Goal: Task Accomplishment & Management: Manage account settings

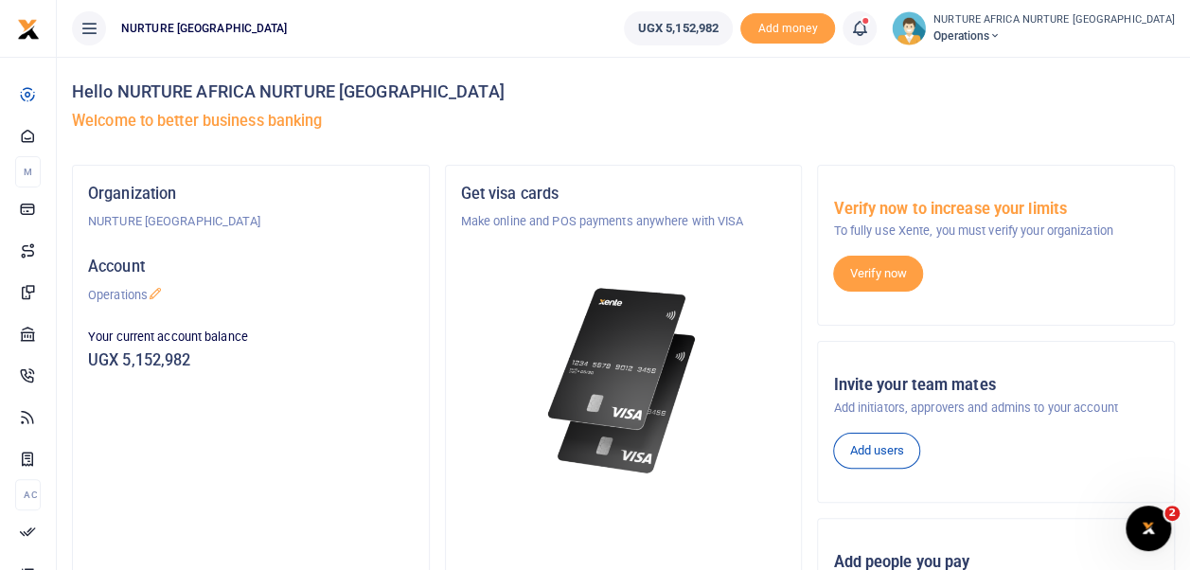
click at [869, 22] on icon at bounding box center [859, 28] width 19 height 21
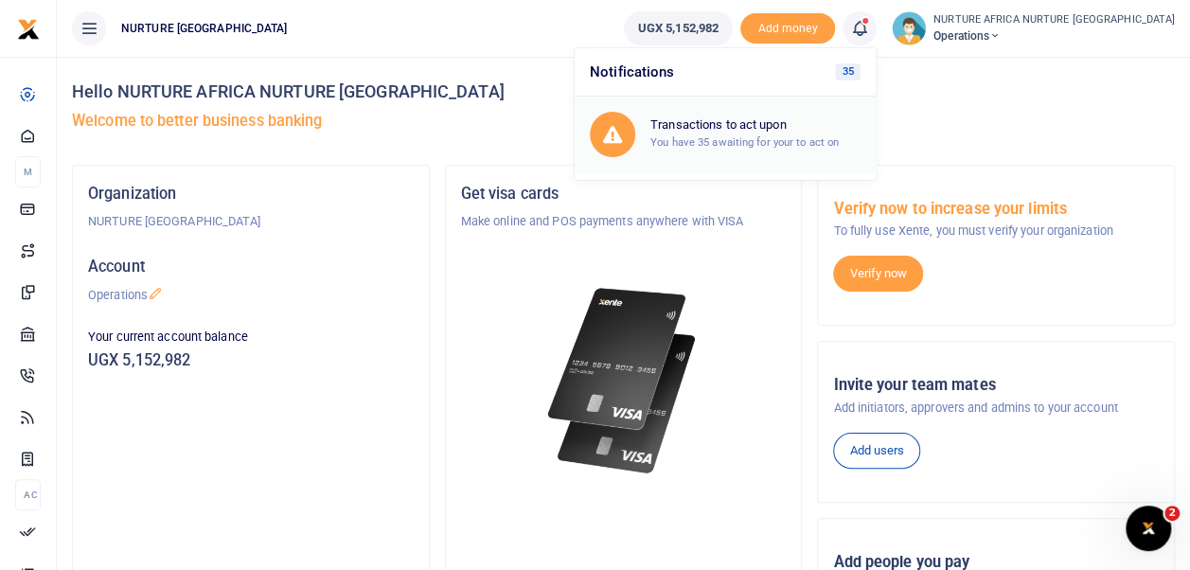
click at [812, 142] on small "You have 35 awaiting for your to act on" at bounding box center [744, 141] width 188 height 13
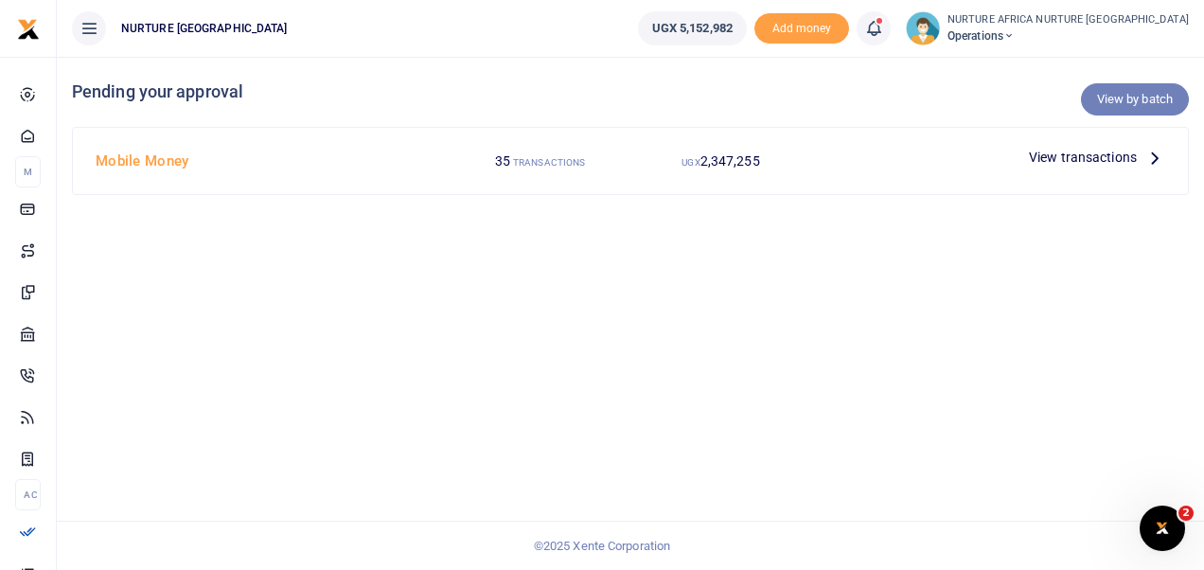
click at [1119, 89] on link "View by batch" at bounding box center [1135, 99] width 108 height 32
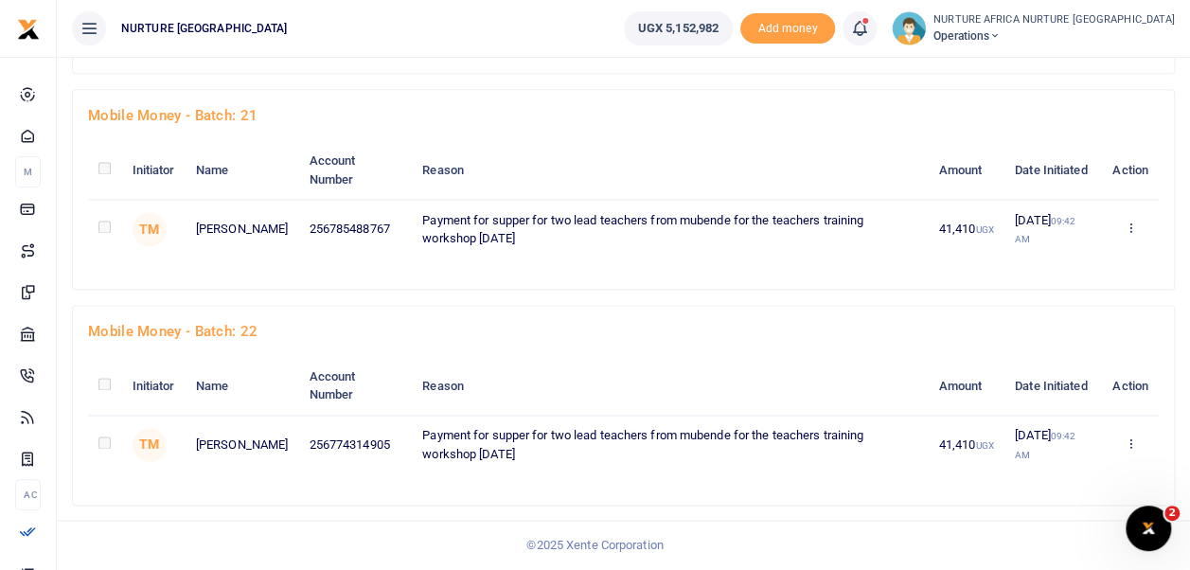
scroll to position [4864, 0]
click at [1076, 324] on link "Approve" at bounding box center [1060, 329] width 150 height 26
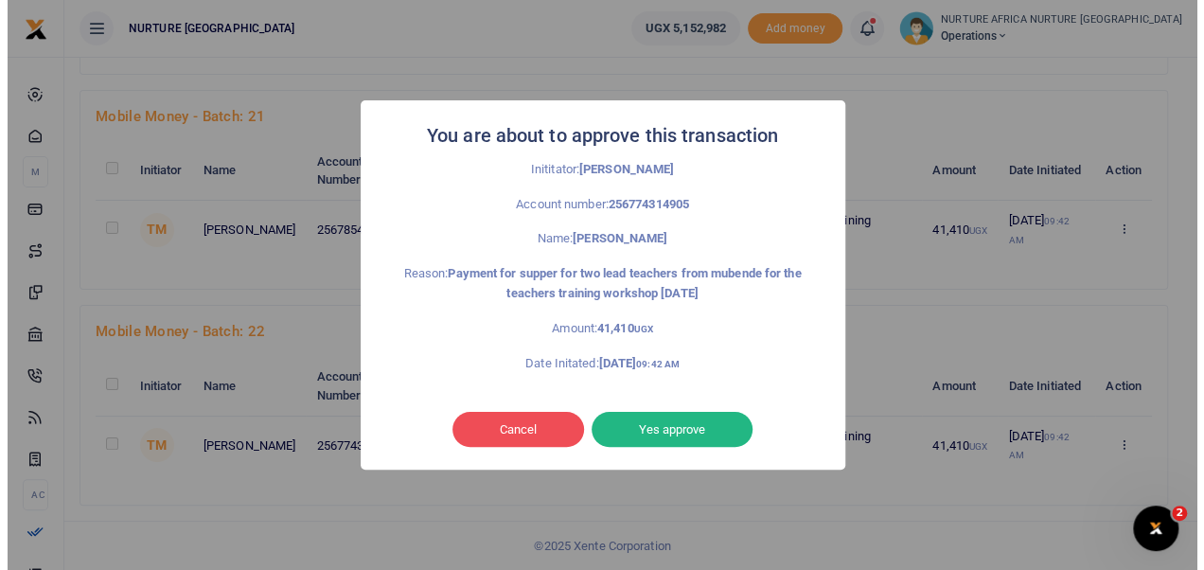
scroll to position [4800, 0]
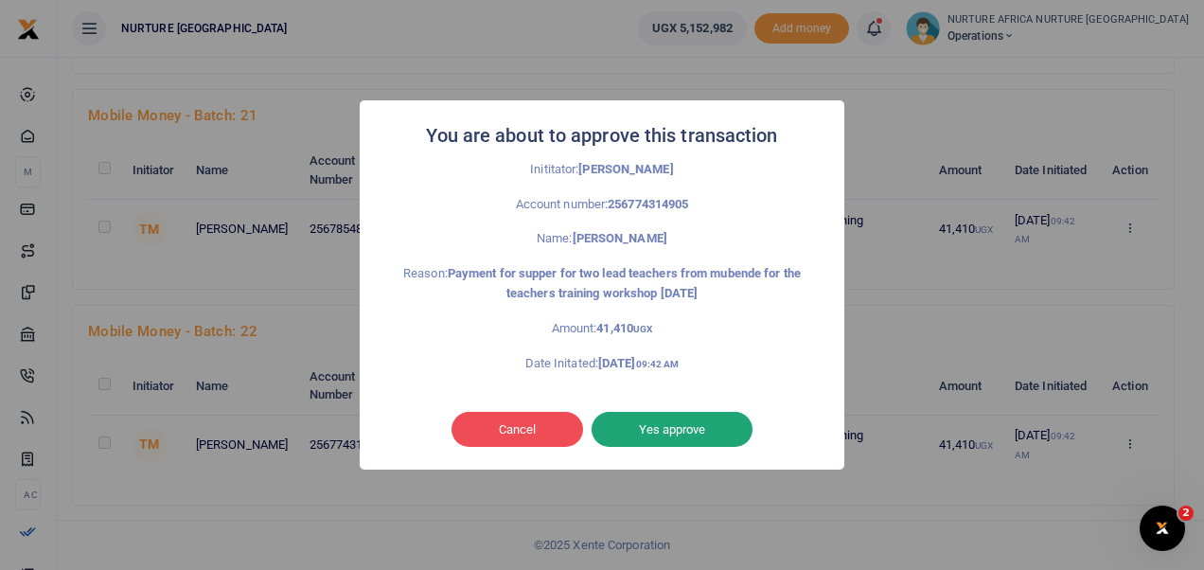
click at [699, 427] on button "Yes approve" at bounding box center [671, 430] width 161 height 36
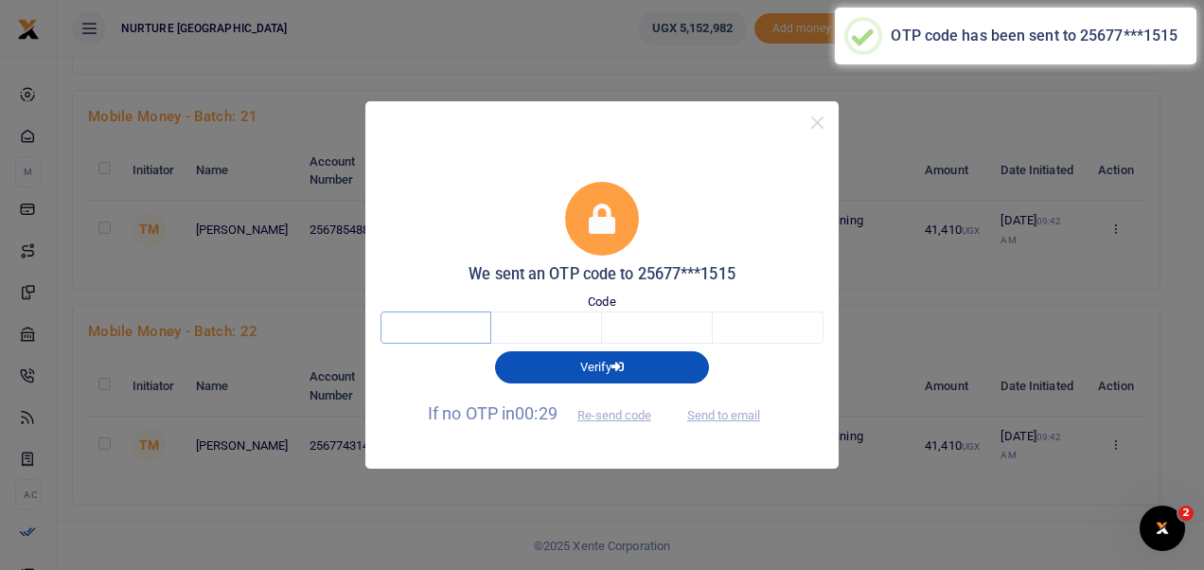
click at [423, 333] on input "text" at bounding box center [435, 327] width 111 height 32
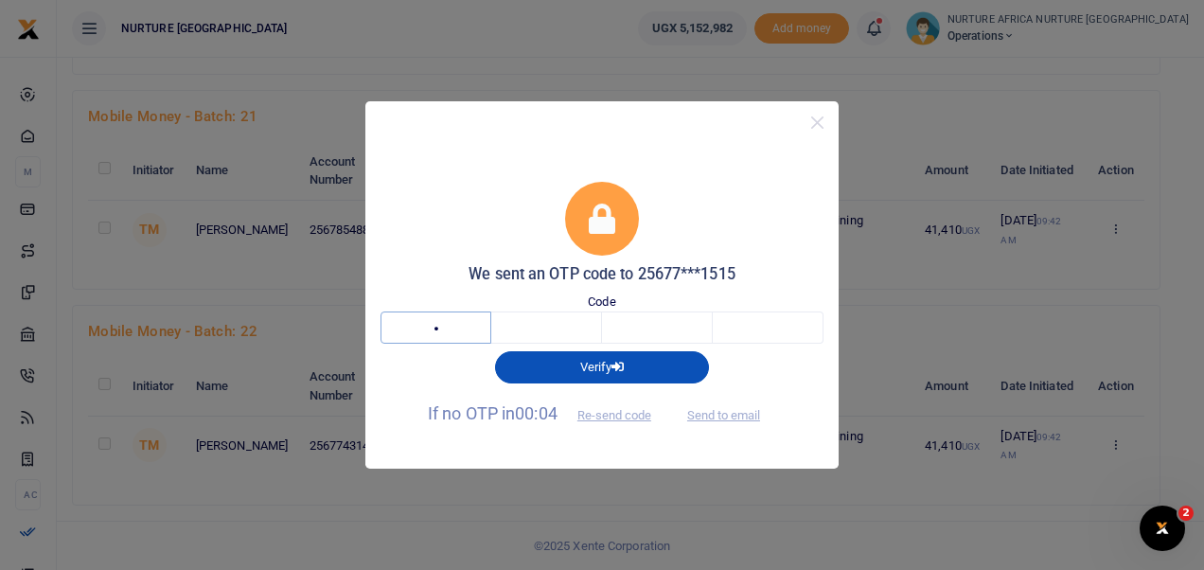
type input "5"
type input "2"
type input "1"
type input "8"
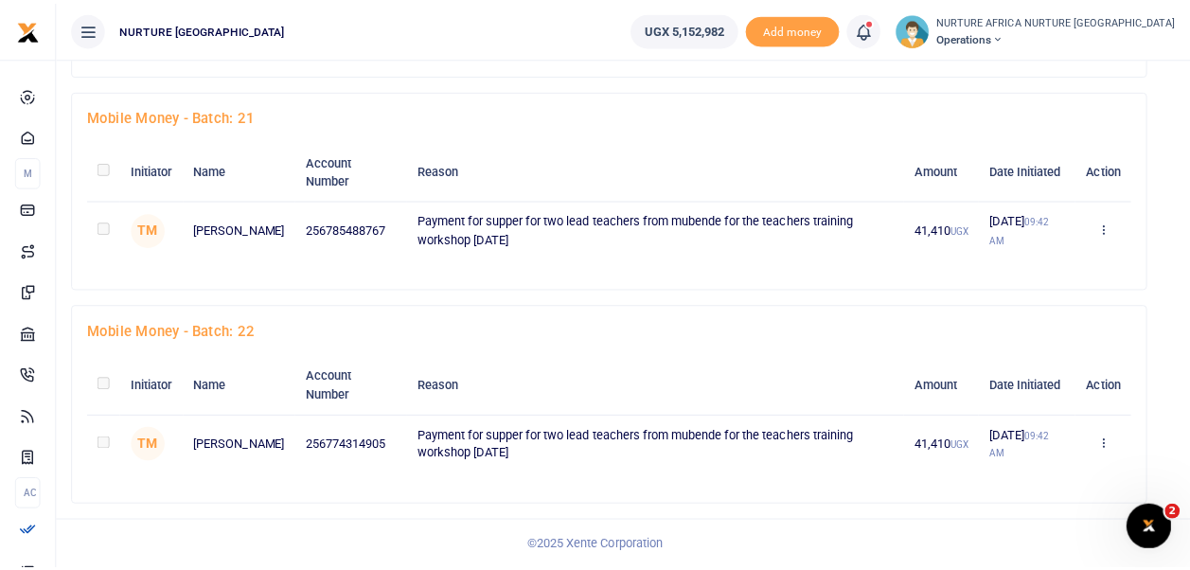
scroll to position [4671, 0]
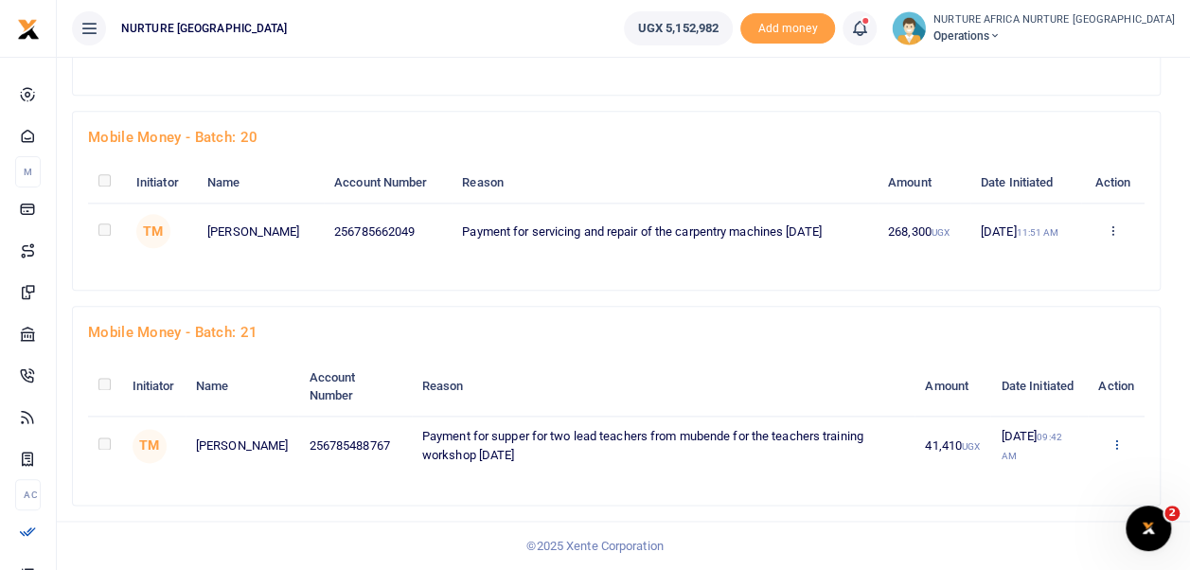
click at [1047, 333] on link "Approve" at bounding box center [1046, 330] width 150 height 26
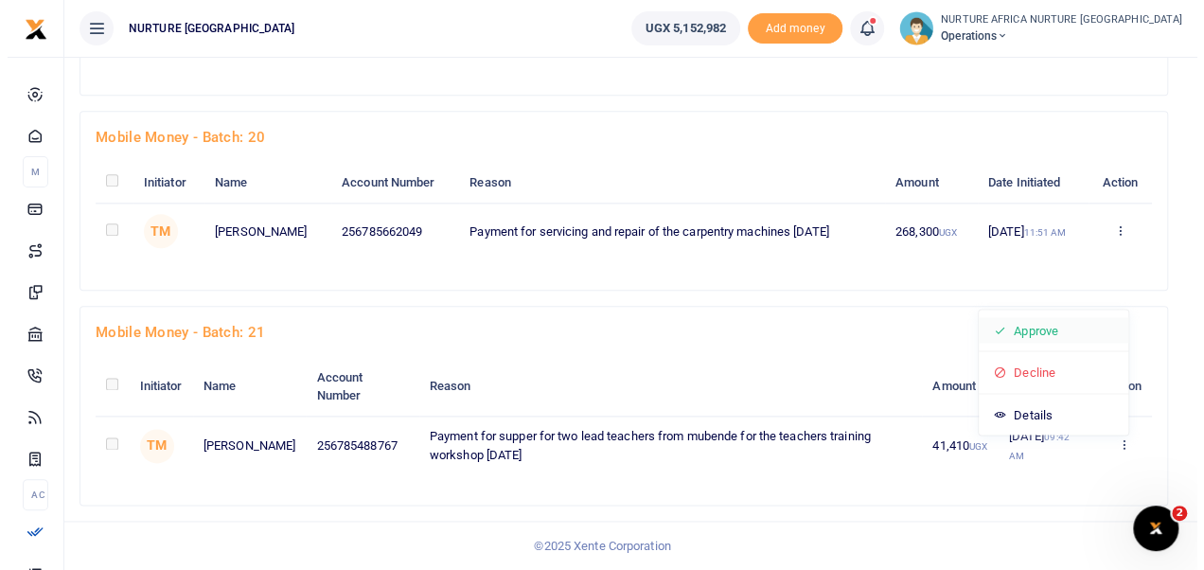
scroll to position [4650, 0]
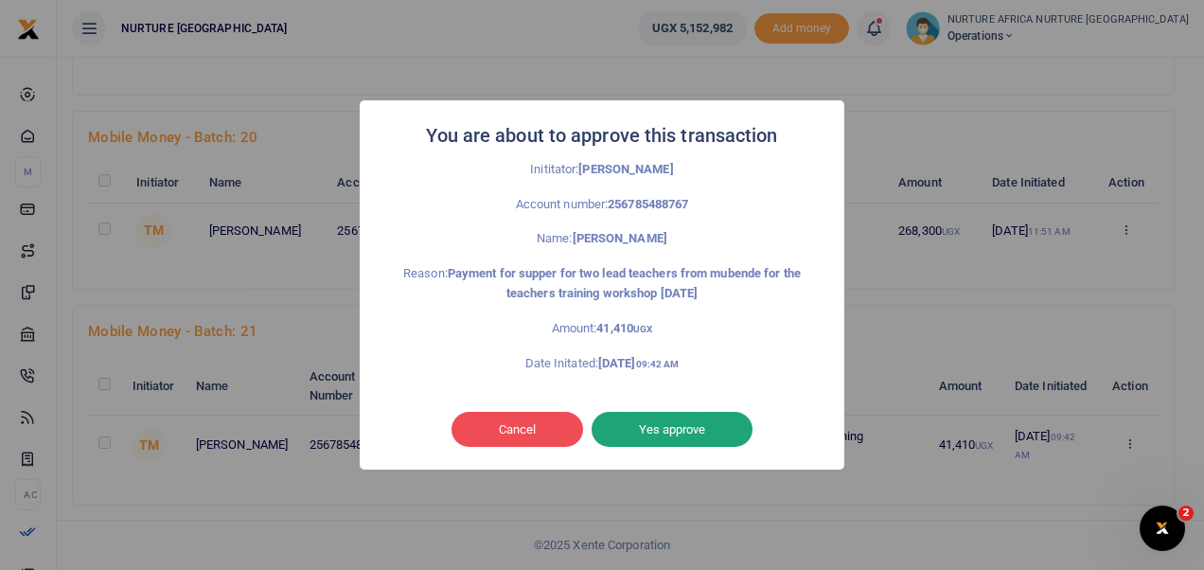
click at [669, 433] on button "Yes approve" at bounding box center [671, 430] width 161 height 36
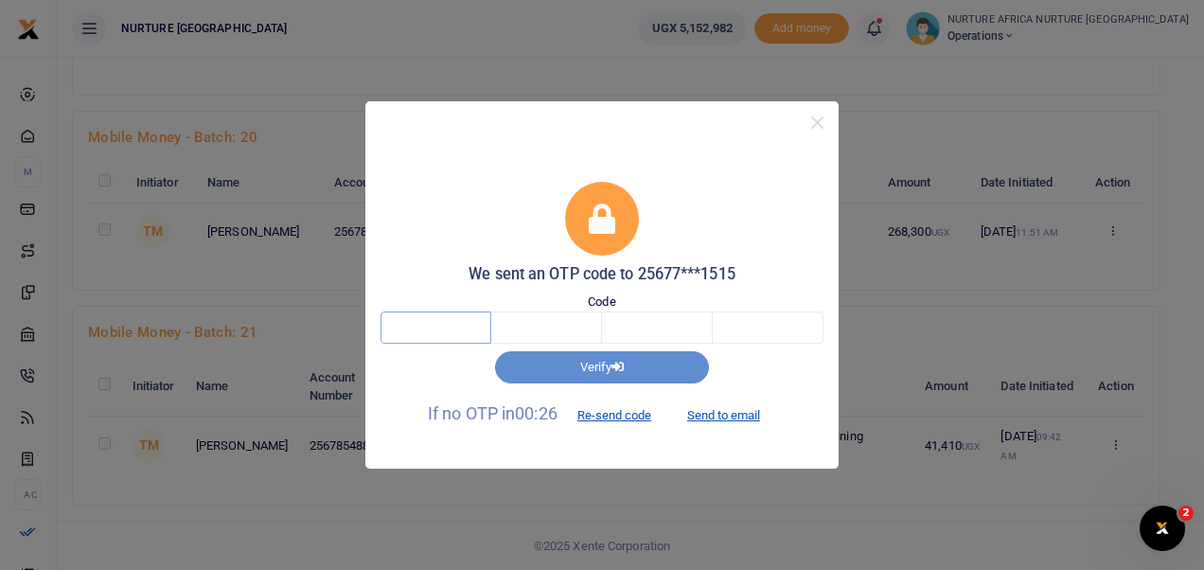
click at [452, 329] on input "text" at bounding box center [435, 327] width 111 height 32
type input "1"
type input "3"
type input "0"
type input "2"
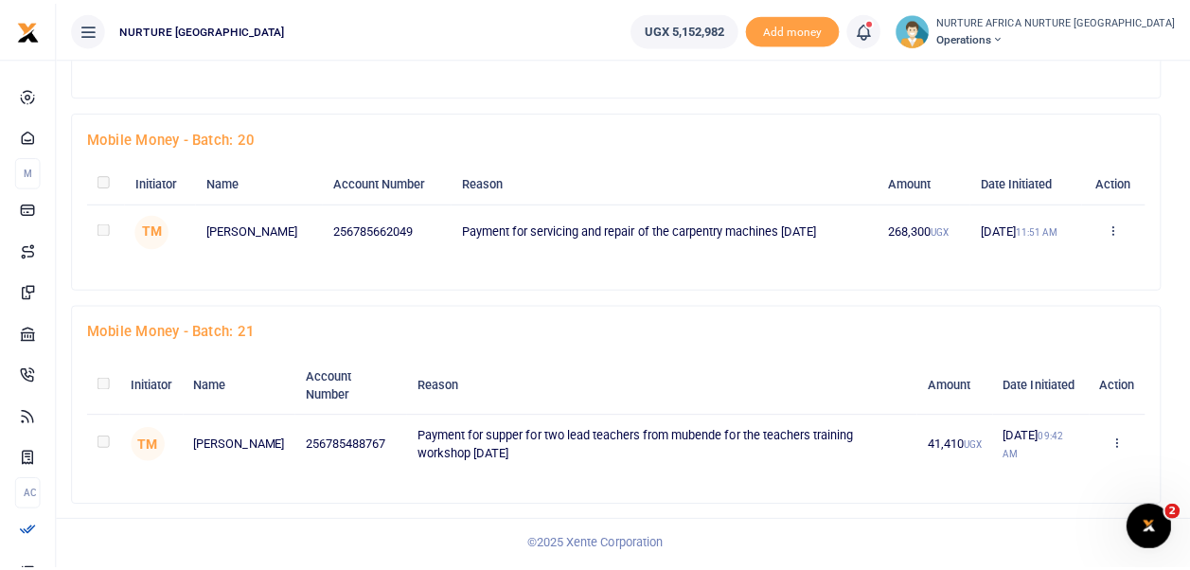
scroll to position [4457, 0]
